Goal: Task Accomplishment & Management: Manage account settings

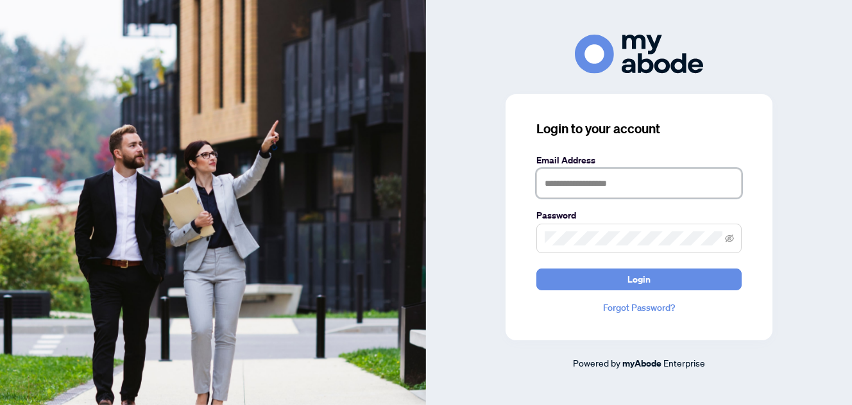
click at [567, 181] on input "text" at bounding box center [638, 184] width 205 height 30
type input "**********"
click at [732, 238] on icon "eye-invisible" at bounding box center [729, 238] width 9 height 9
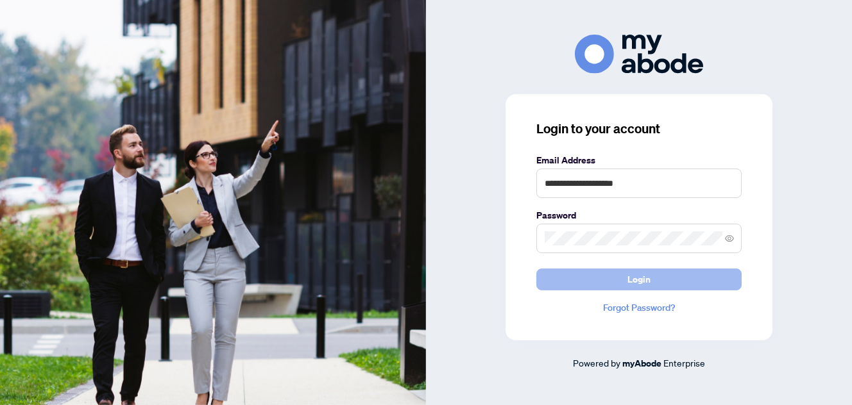
click at [630, 276] on span "Login" at bounding box center [638, 279] width 23 height 21
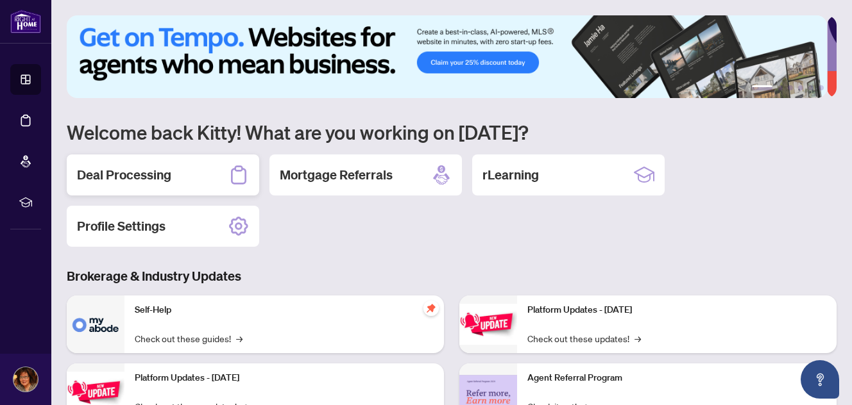
click at [181, 172] on div "Deal Processing" at bounding box center [163, 175] width 192 height 41
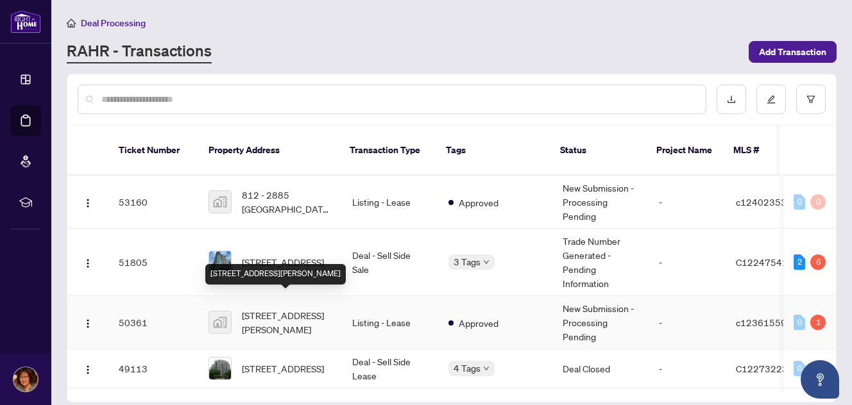
click at [290, 309] on span "302-160 Vanderhoof Avenue, East York, ON, Canada" at bounding box center [287, 323] width 90 height 28
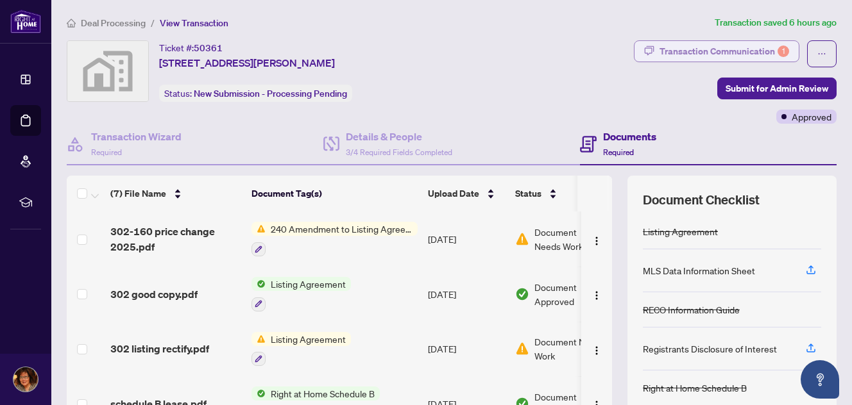
click at [750, 53] on div "Transaction Communication 1" at bounding box center [724, 51] width 130 height 21
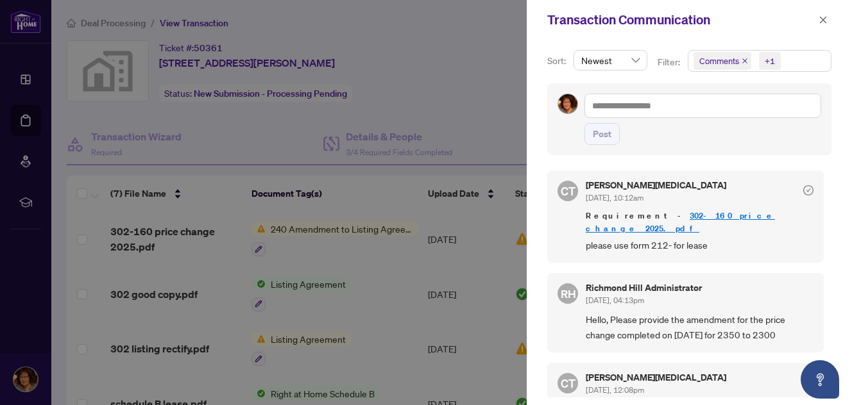
click at [502, 118] on div at bounding box center [426, 202] width 852 height 405
click at [505, 135] on div at bounding box center [426, 202] width 852 height 405
click at [824, 21] on icon "close" at bounding box center [823, 19] width 7 height 7
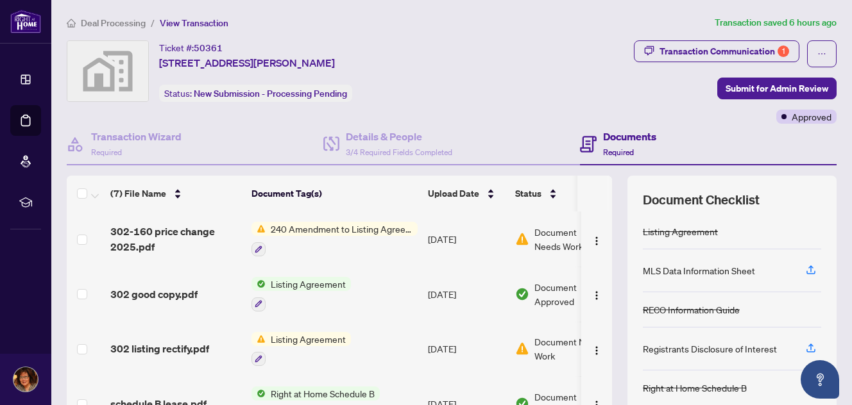
click at [329, 228] on span "240 Amendment to Listing Agreement - Authority to Offer for Sale Price Change/E…" at bounding box center [342, 229] width 152 height 14
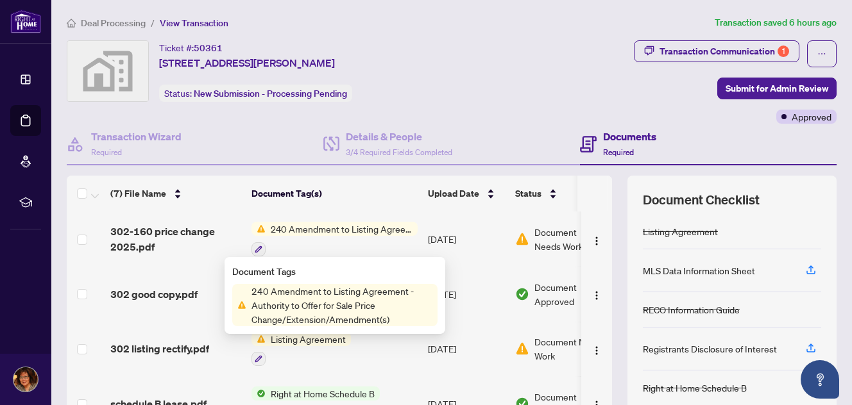
click at [327, 303] on span "240 Amendment to Listing Agreement - Authority to Offer for Sale Price Change/E…" at bounding box center [341, 305] width 191 height 42
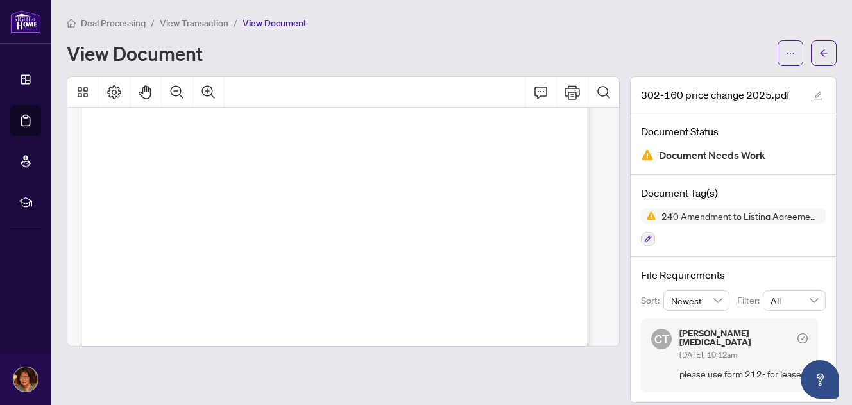
scroll to position [385, 0]
click at [656, 56] on div "View Document" at bounding box center [418, 53] width 703 height 21
click at [820, 47] on button "button" at bounding box center [824, 53] width 26 height 26
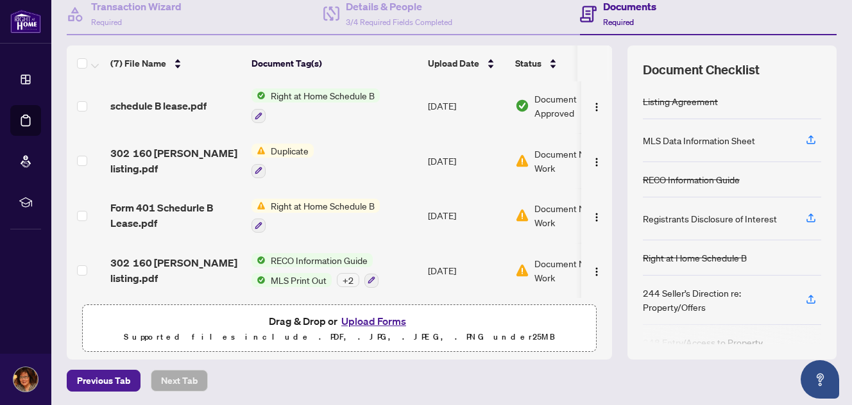
scroll to position [65, 0]
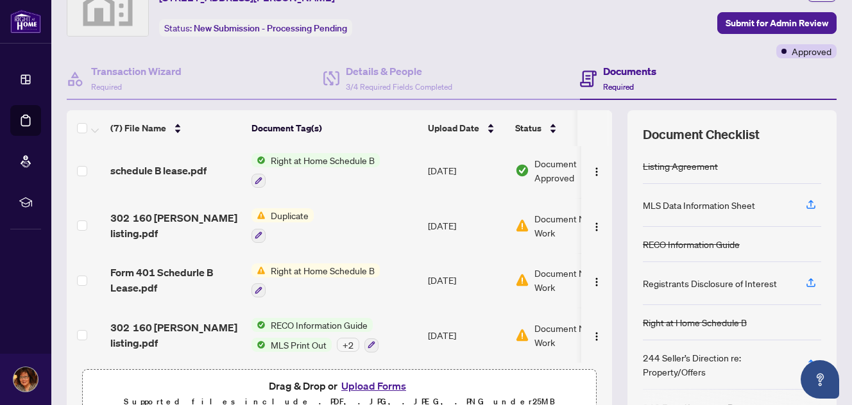
click at [373, 383] on button "Upload Forms" at bounding box center [373, 386] width 72 height 17
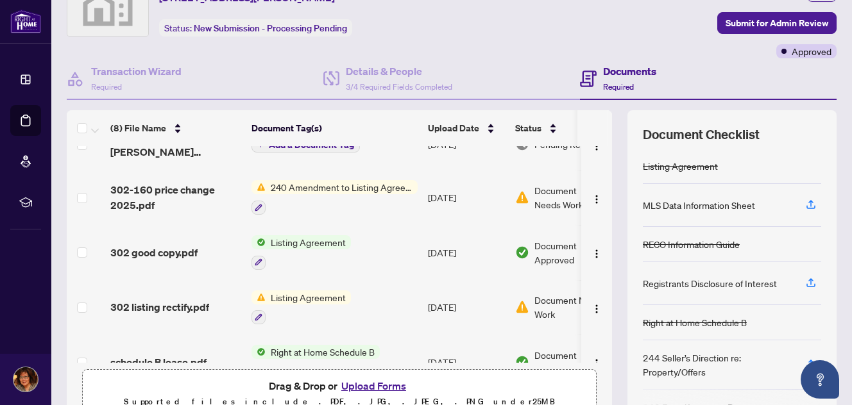
scroll to position [0, 0]
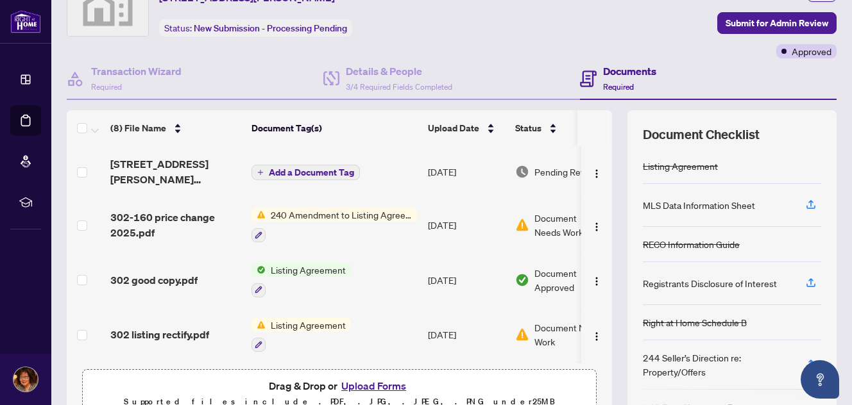
click at [310, 168] on span "Add a Document Tag" at bounding box center [311, 172] width 85 height 9
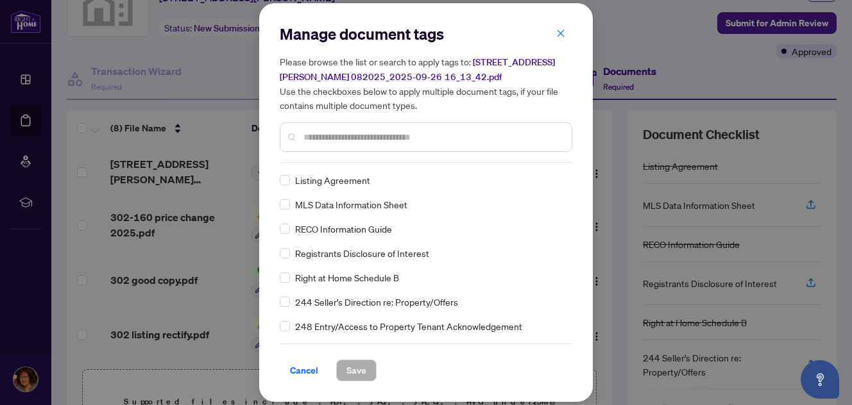
click at [349, 131] on input "text" at bounding box center [432, 137] width 258 height 14
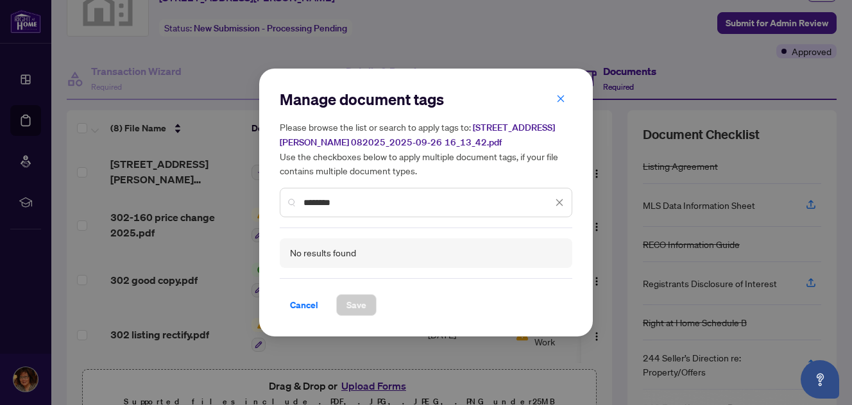
type input "********"
click at [560, 101] on icon "close" at bounding box center [560, 98] width 9 height 9
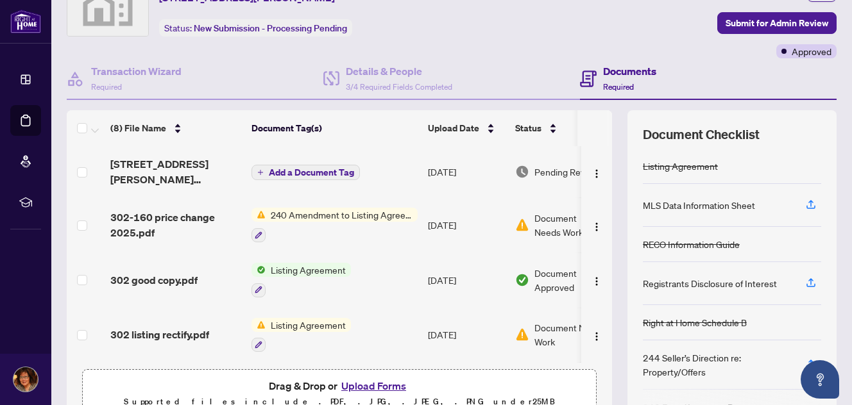
click at [316, 168] on span "Add a Document Tag" at bounding box center [311, 172] width 85 height 9
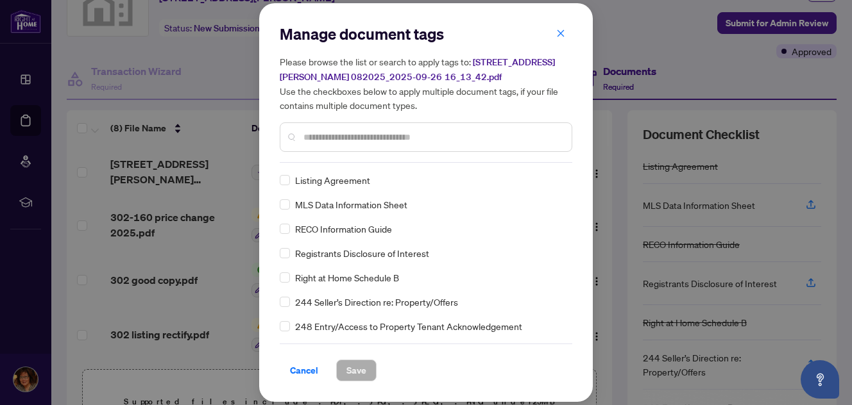
click at [355, 130] on input "text" at bounding box center [432, 137] width 258 height 14
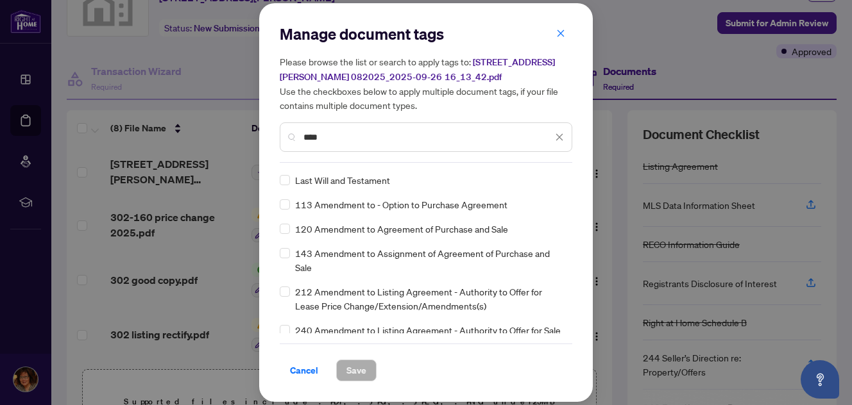
type input "****"
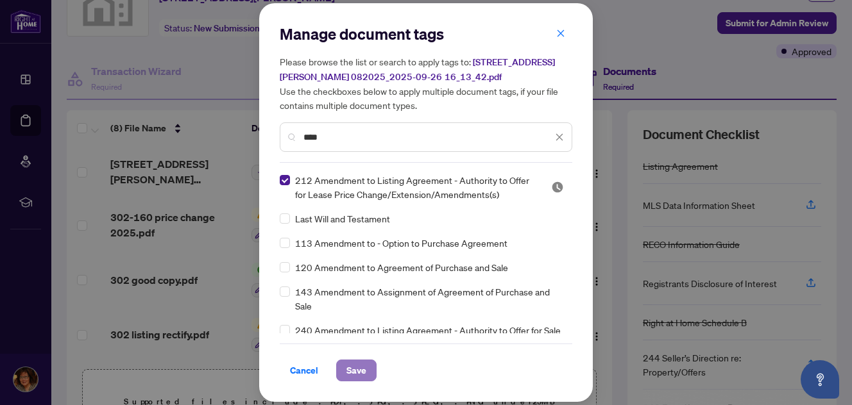
click at [344, 373] on button "Save" at bounding box center [356, 371] width 40 height 22
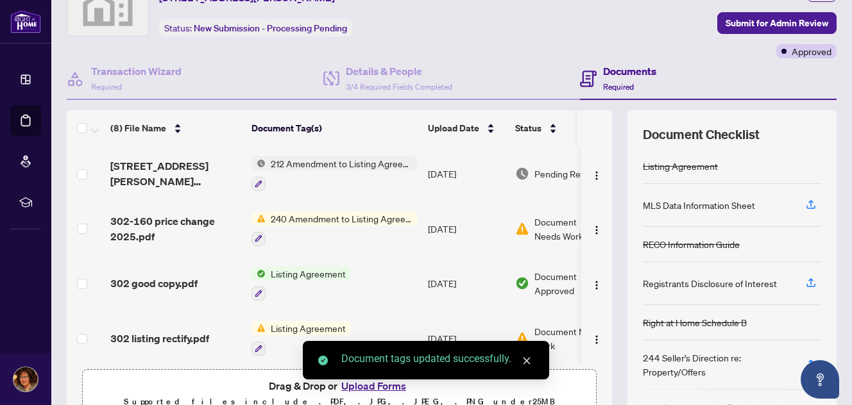
click at [355, 164] on span "212 Amendment to Listing Agreement - Authority to Offer for Lease Price Change/…" at bounding box center [342, 163] width 152 height 14
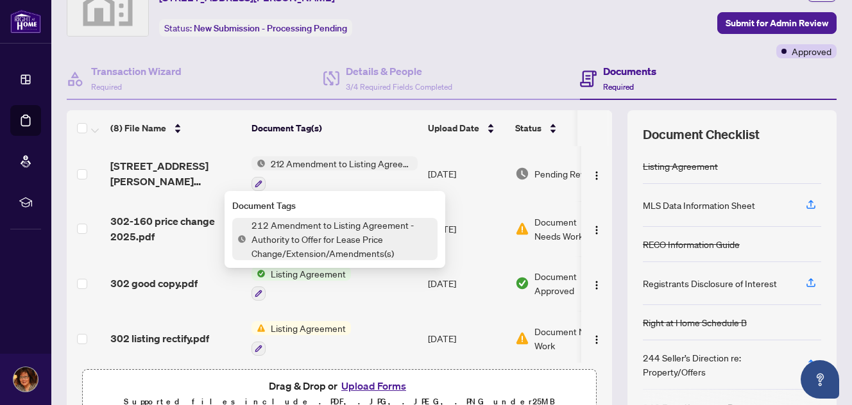
click at [364, 160] on span "212 Amendment to Listing Agreement - Authority to Offer for Lease Price Change/…" at bounding box center [342, 163] width 152 height 14
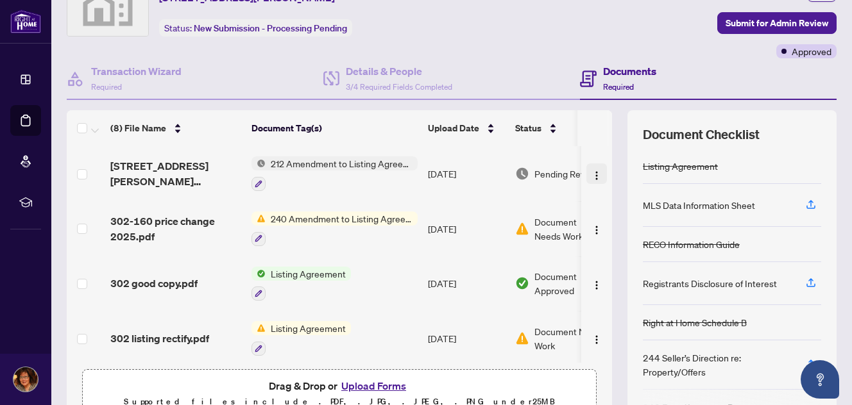
click at [591, 172] on img "button" at bounding box center [596, 176] width 10 height 10
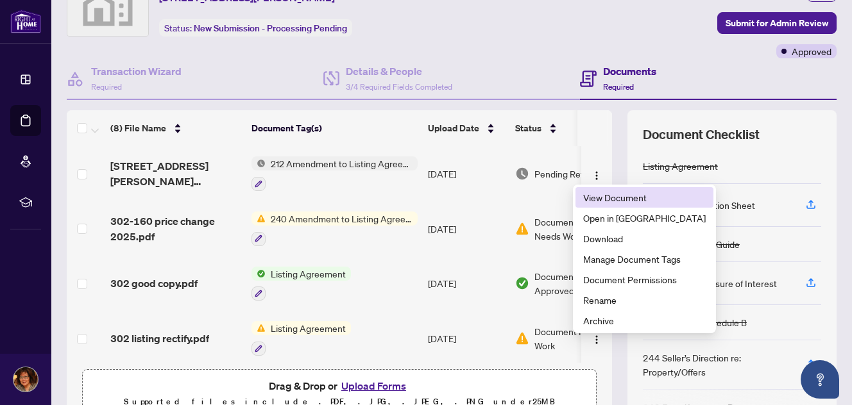
click at [614, 201] on span "View Document" at bounding box center [644, 197] width 123 height 14
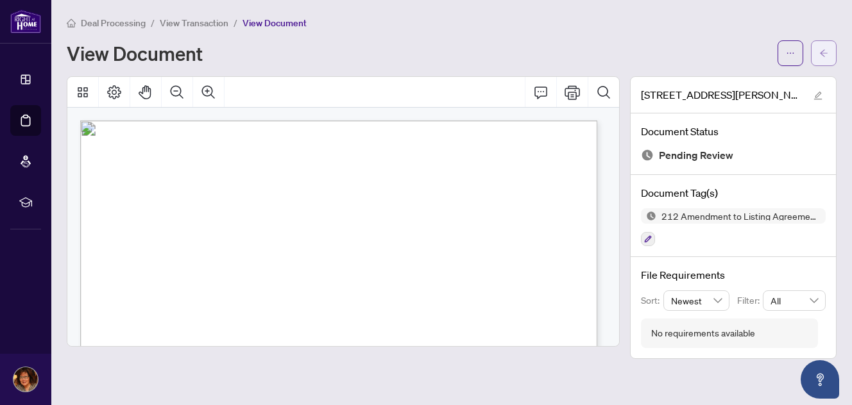
click at [826, 53] on icon "arrow-left" at bounding box center [824, 52] width 8 height 7
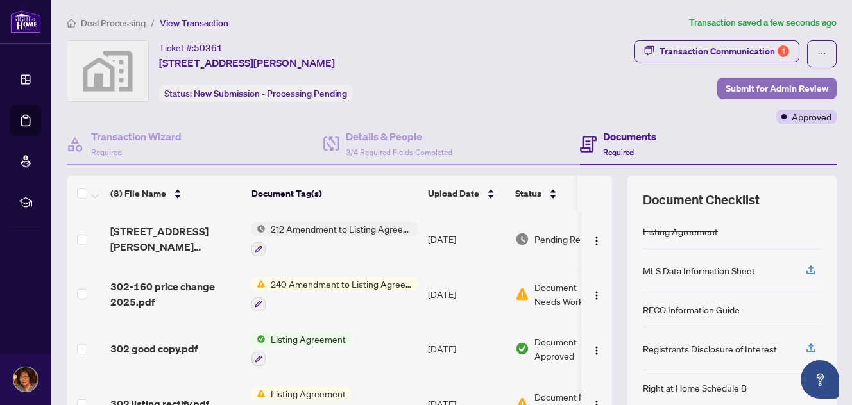
click at [752, 88] on span "Submit for Admin Review" at bounding box center [776, 88] width 103 height 21
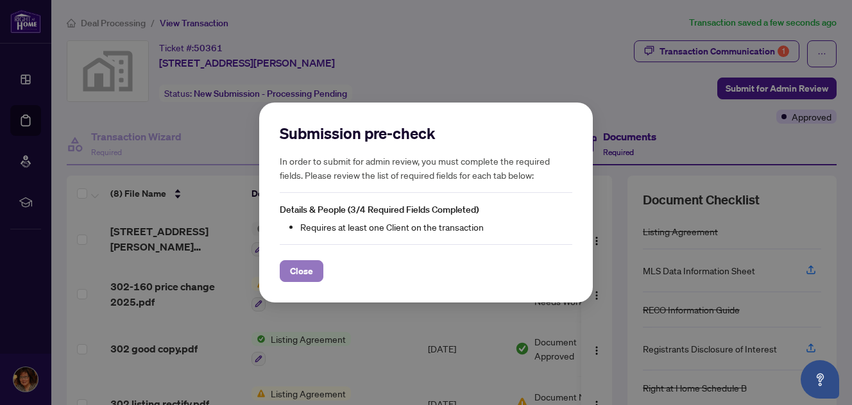
click at [297, 265] on span "Close" at bounding box center [301, 271] width 23 height 21
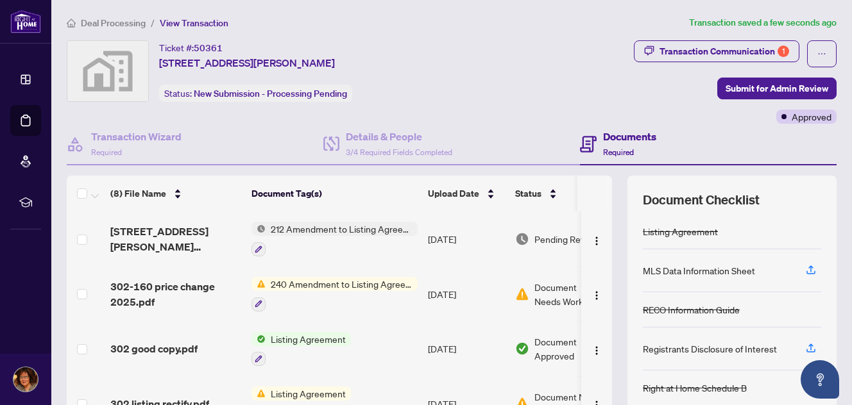
click at [126, 25] on span "Deal Processing" at bounding box center [113, 23] width 65 height 12
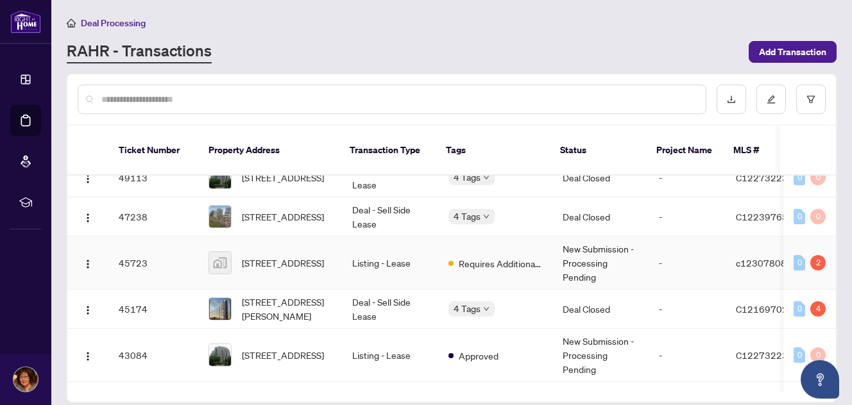
scroll to position [192, 0]
click at [298, 255] on span "2801-18 Spring Garden Avenue #2801, North York, ON, Canada" at bounding box center [283, 262] width 82 height 14
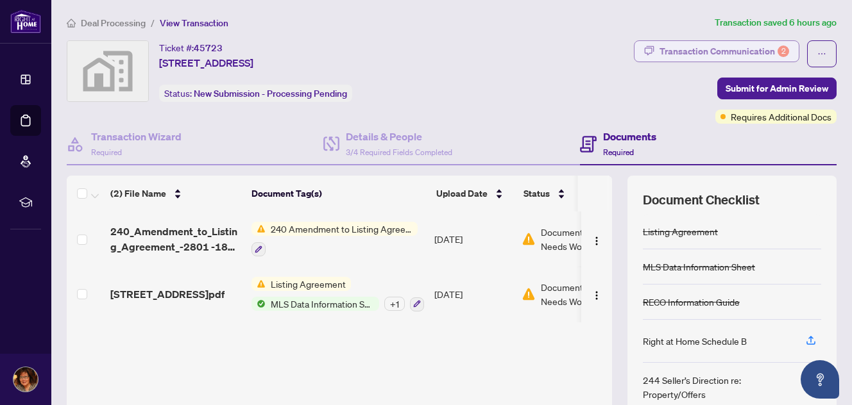
click at [745, 49] on div "Transaction Communication 2" at bounding box center [724, 51] width 130 height 21
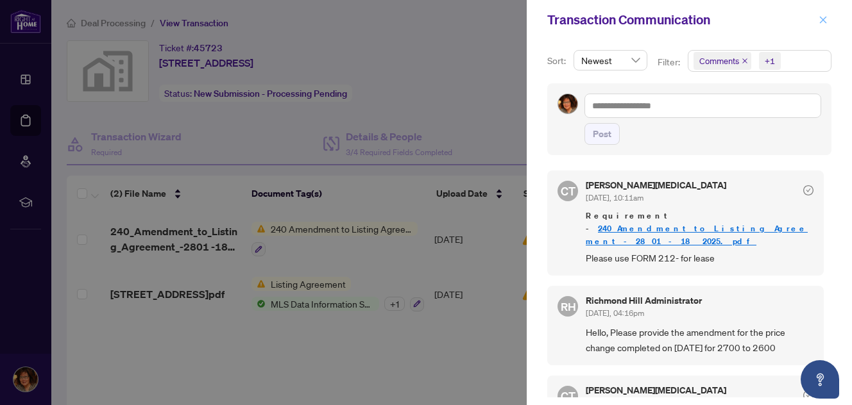
click at [826, 21] on icon "close" at bounding box center [822, 19] width 9 height 9
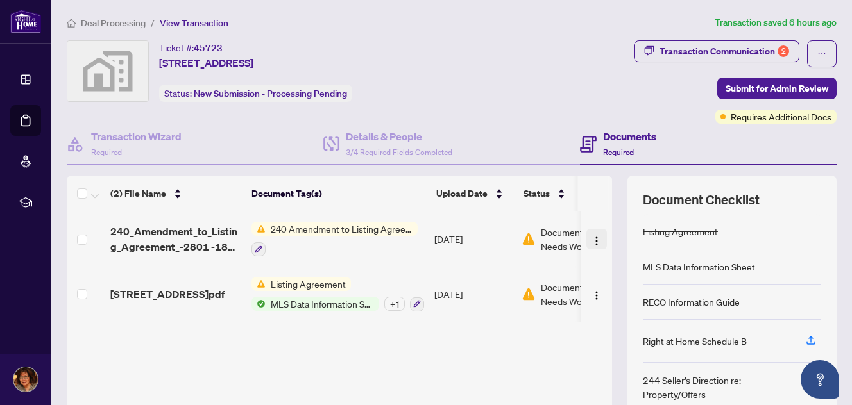
click at [591, 236] on img "button" at bounding box center [596, 241] width 10 height 10
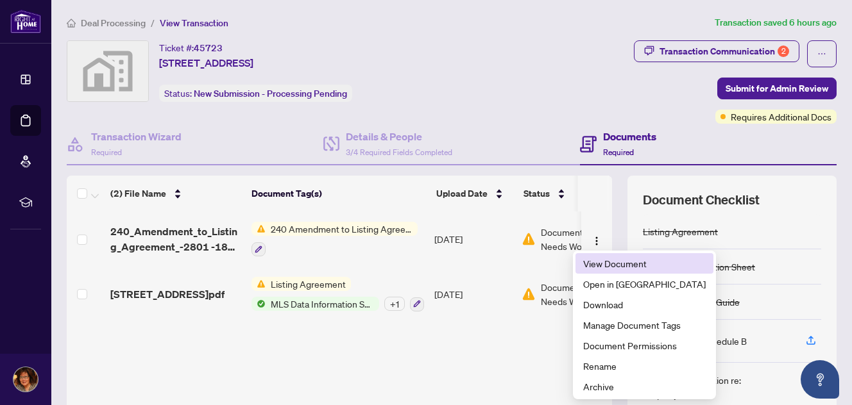
click at [617, 269] on span "View Document" at bounding box center [644, 264] width 123 height 14
